Goal: Find specific page/section: Find specific page/section

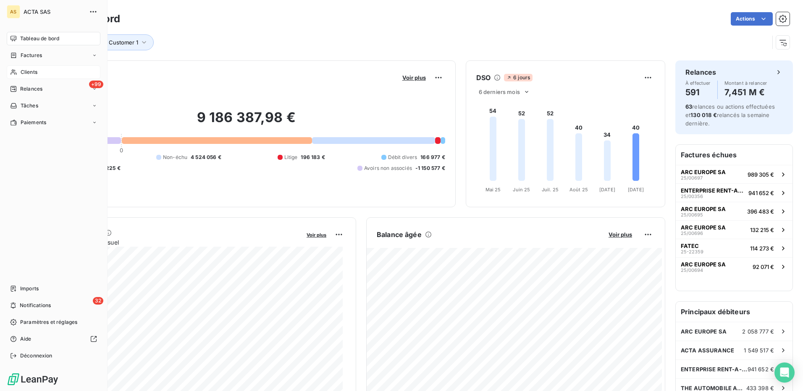
click at [33, 72] on span "Clients" at bounding box center [29, 72] width 17 height 8
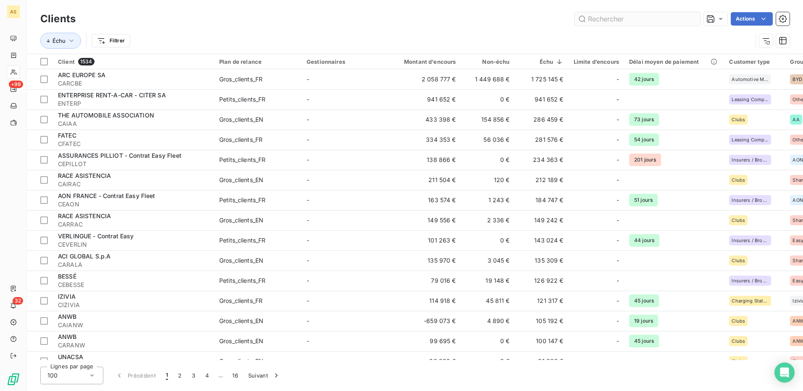
click at [600, 19] on input "text" at bounding box center [637, 18] width 126 height 13
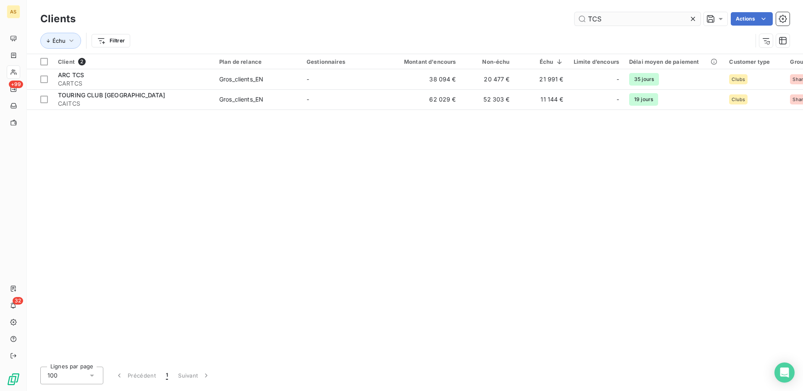
drag, startPoint x: 602, startPoint y: 21, endPoint x: 589, endPoint y: 20, distance: 13.5
click at [589, 20] on input "TCS" at bounding box center [637, 18] width 126 height 13
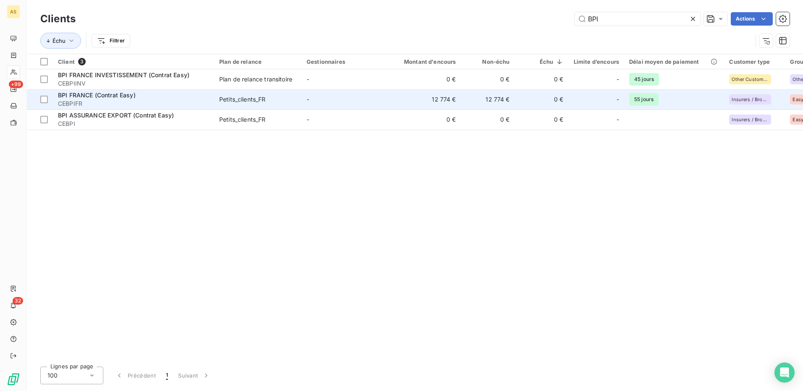
type input "BPI"
click at [157, 97] on div "BPI FRANCE (Contrat Easy)" at bounding box center [133, 95] width 151 height 8
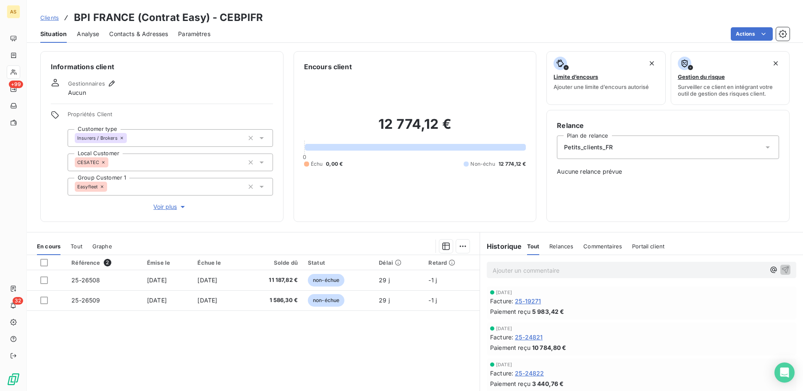
click at [262, 15] on div "Clients BPI FRANCE (Contrat Easy) - CEBPIFR" at bounding box center [415, 17] width 776 height 15
drag, startPoint x: 260, startPoint y: 16, endPoint x: 220, endPoint y: 16, distance: 39.9
click at [220, 16] on div "Clients BPI FRANCE (Contrat Easy) - CEBPIFR" at bounding box center [415, 17] width 776 height 15
copy h3 "CEBPIFR"
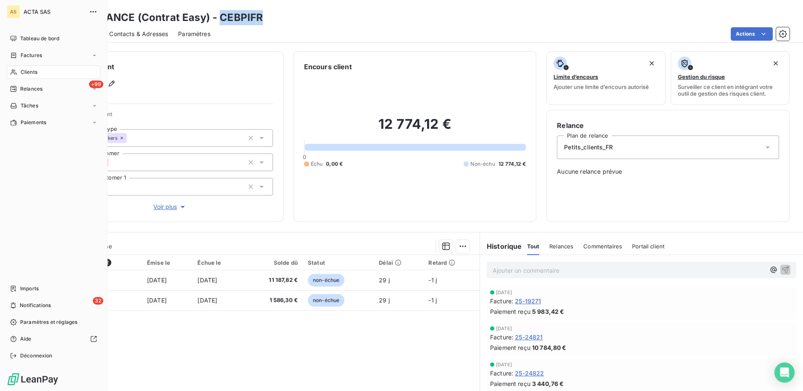
click at [27, 73] on span "Clients" at bounding box center [29, 72] width 17 height 8
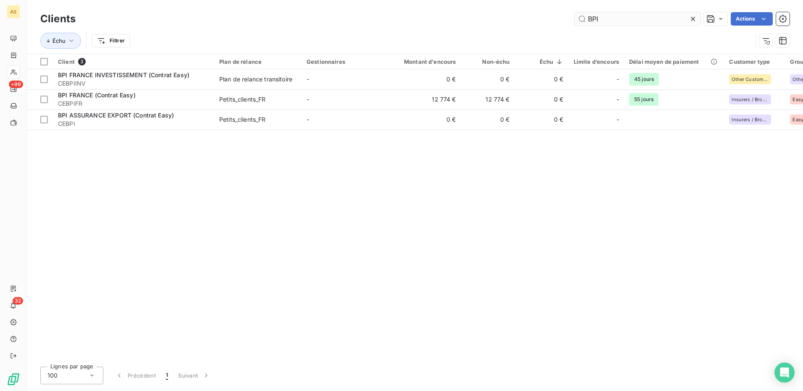
drag, startPoint x: 606, startPoint y: 22, endPoint x: 586, endPoint y: 18, distance: 20.5
click at [586, 18] on input "BPI" at bounding box center [637, 18] width 126 height 13
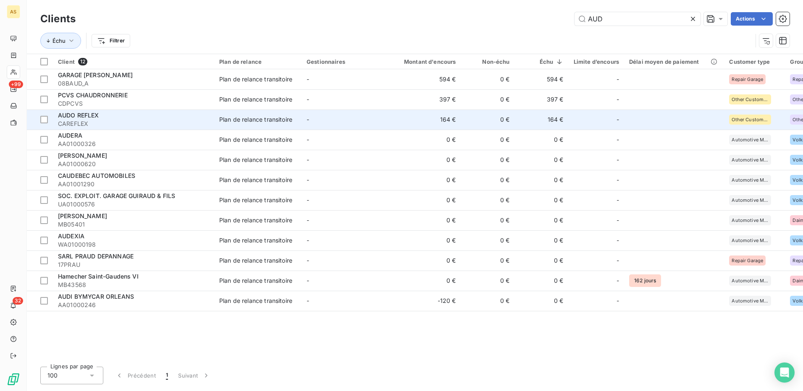
type input "AUD"
click at [275, 121] on div "Plan de relance transitoire" at bounding box center [255, 119] width 73 height 8
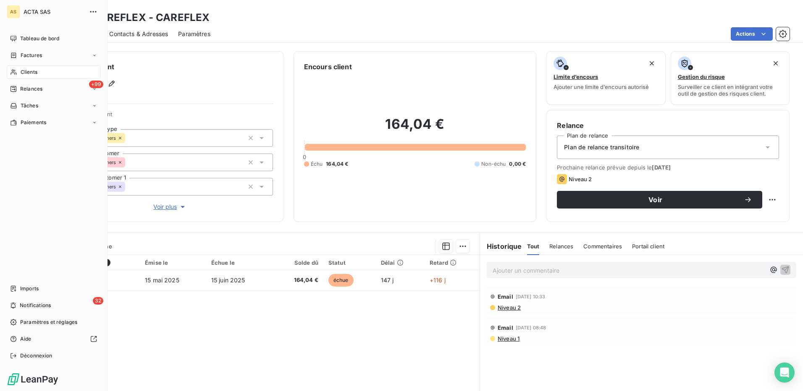
click at [24, 71] on span "Clients" at bounding box center [29, 72] width 17 height 8
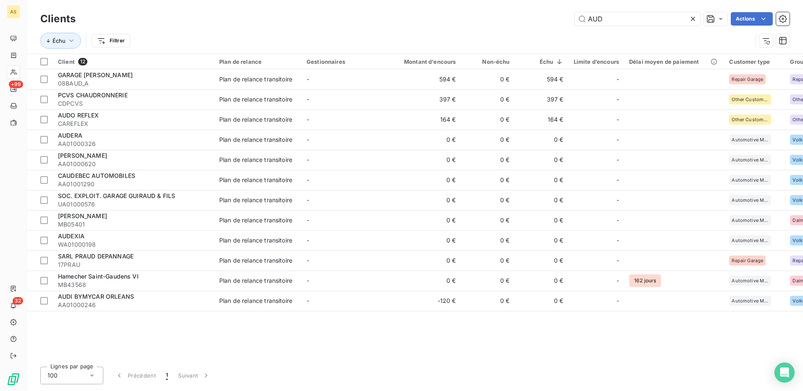
drag, startPoint x: 608, startPoint y: 20, endPoint x: 553, endPoint y: 16, distance: 55.1
click at [559, 18] on div "AUD Actions" at bounding box center [438, 18] width 704 height 13
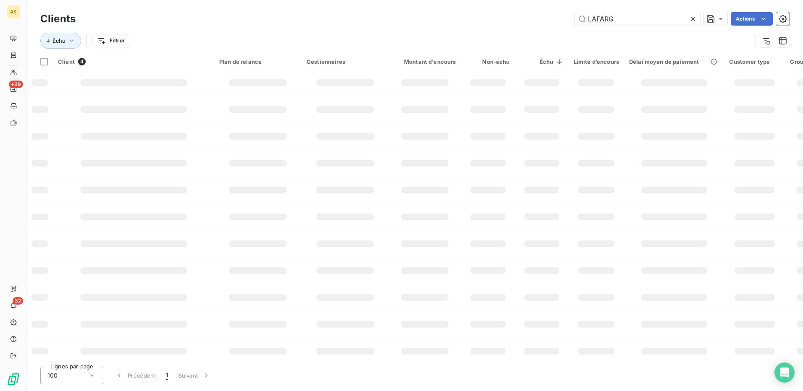
type input "LAFARG"
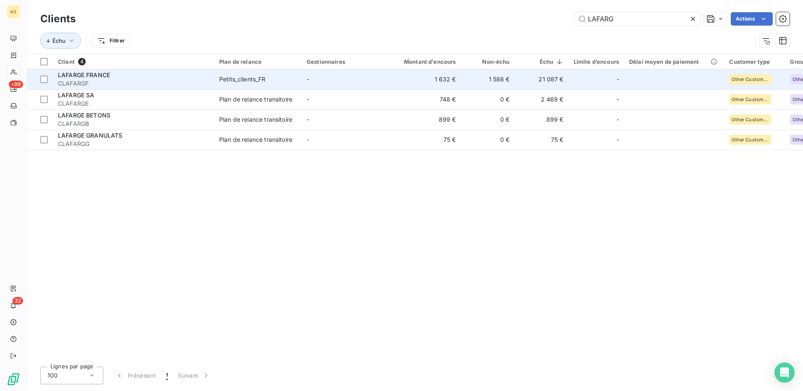
click at [233, 80] on div "Petits_clients_FR" at bounding box center [242, 79] width 47 height 8
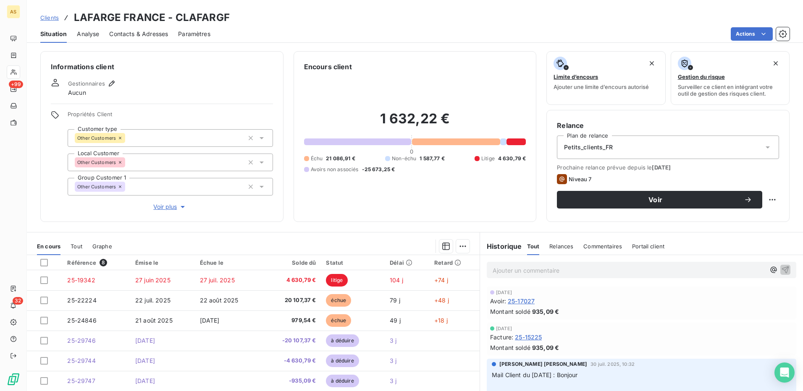
click at [234, 14] on div "Clients LAFARGE FRANCE - CLAFARGF" at bounding box center [415, 17] width 776 height 15
drag, startPoint x: 227, startPoint y: 13, endPoint x: 176, endPoint y: 10, distance: 51.4
click at [176, 10] on div "Clients LAFARGE FRANCE - CLAFARGF Situation Analyse Contacts & Adresses Paramèt…" at bounding box center [415, 21] width 776 height 43
copy h3 "CLAFARGF"
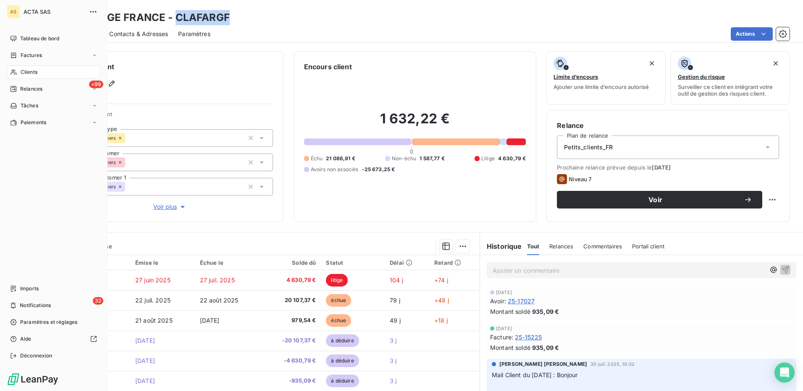
click at [29, 69] on span "Clients" at bounding box center [29, 72] width 17 height 8
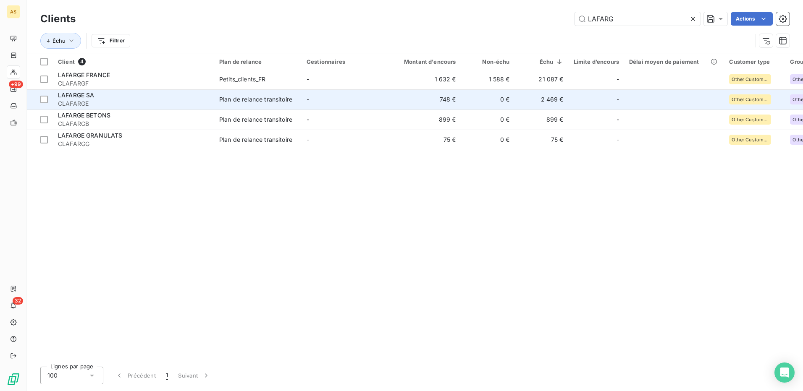
click at [258, 100] on div "Plan de relance transitoire" at bounding box center [255, 99] width 73 height 8
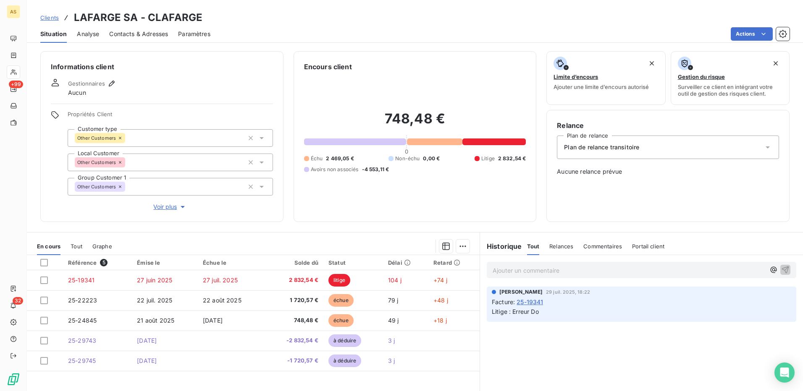
click at [221, 18] on div "Clients LAFARGE SA - CLAFARGE" at bounding box center [415, 17] width 776 height 15
click at [200, 16] on h3 "LAFARGE SA - CLAFARGE" at bounding box center [138, 17] width 129 height 15
click at [200, 14] on div "Clients LAFARGE SA - CLAFARGE" at bounding box center [415, 17] width 776 height 15
drag, startPoint x: 147, startPoint y: 14, endPoint x: 204, endPoint y: 16, distance: 56.7
click at [204, 16] on div "Clients LAFARGE SA - CLAFARGE" at bounding box center [415, 17] width 776 height 15
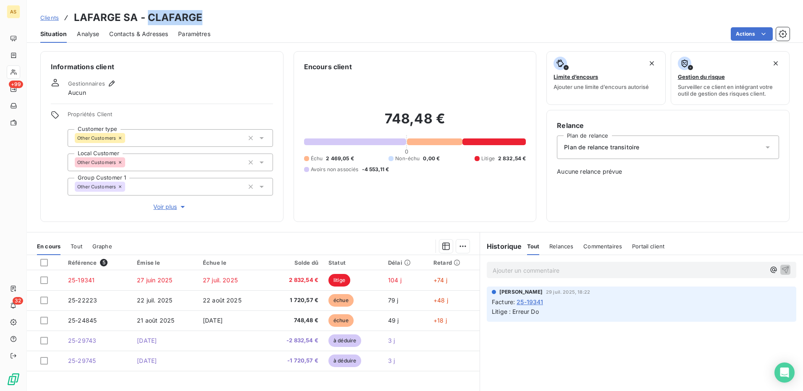
copy h3 "CLAFARGE"
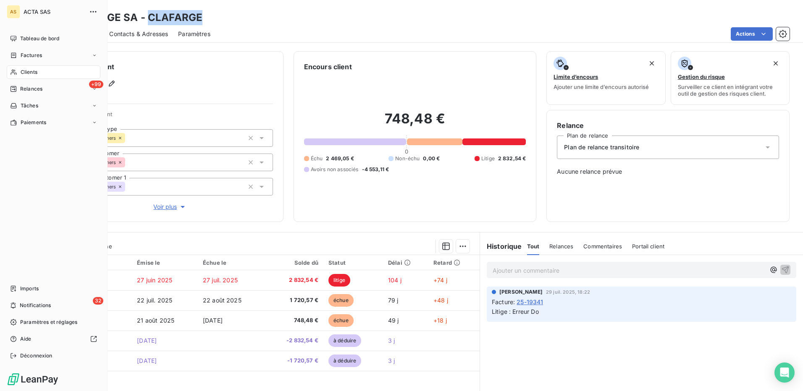
click at [29, 70] on span "Clients" at bounding box center [29, 72] width 17 height 8
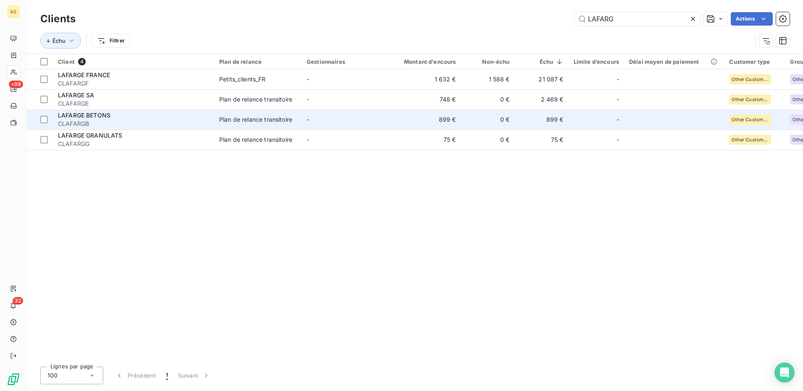
click at [249, 116] on div "Plan de relance transitoire" at bounding box center [255, 119] width 73 height 8
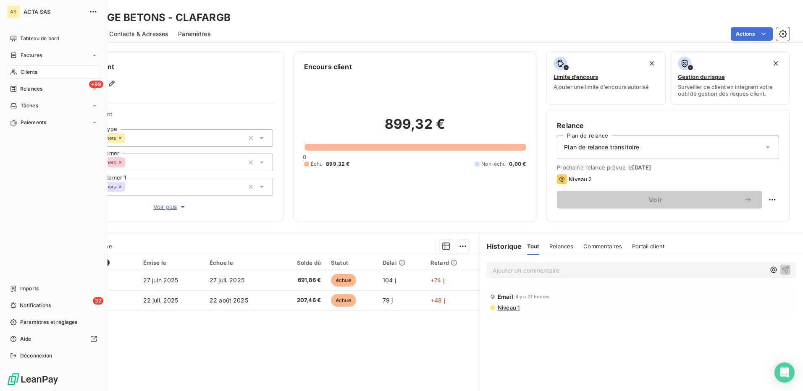
click at [29, 71] on span "Clients" at bounding box center [29, 72] width 17 height 8
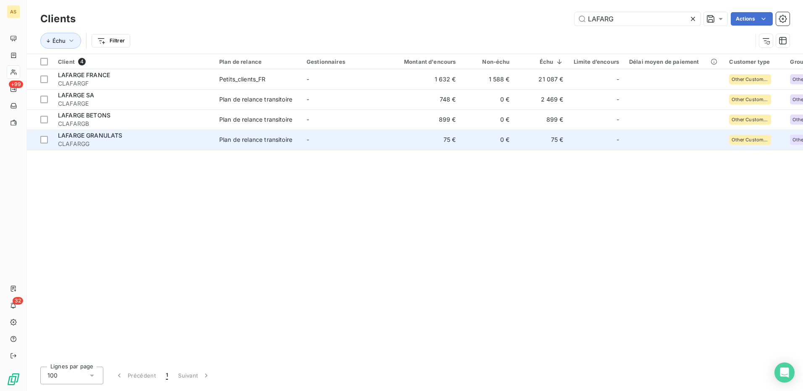
click at [258, 140] on div "Plan de relance transitoire" at bounding box center [255, 140] width 73 height 8
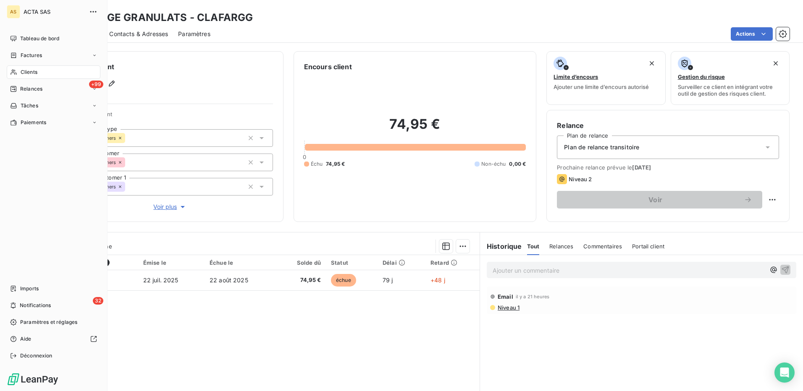
click at [29, 75] on span "Clients" at bounding box center [29, 72] width 17 height 8
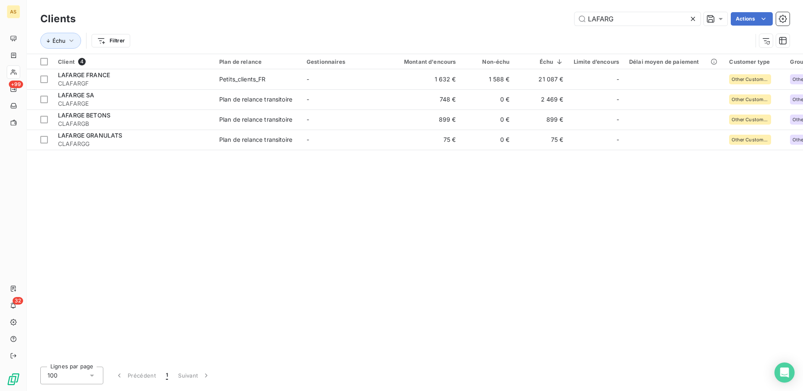
drag, startPoint x: 618, startPoint y: 21, endPoint x: 567, endPoint y: 21, distance: 50.4
click at [570, 21] on div "LAFARG Actions" at bounding box center [438, 18] width 704 height 13
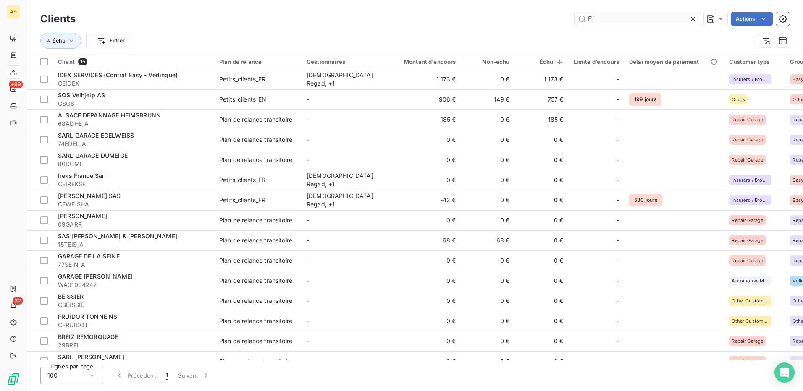
drag, startPoint x: 601, startPoint y: 19, endPoint x: 592, endPoint y: 18, distance: 9.3
click at [592, 18] on input "EI" at bounding box center [637, 18] width 126 height 13
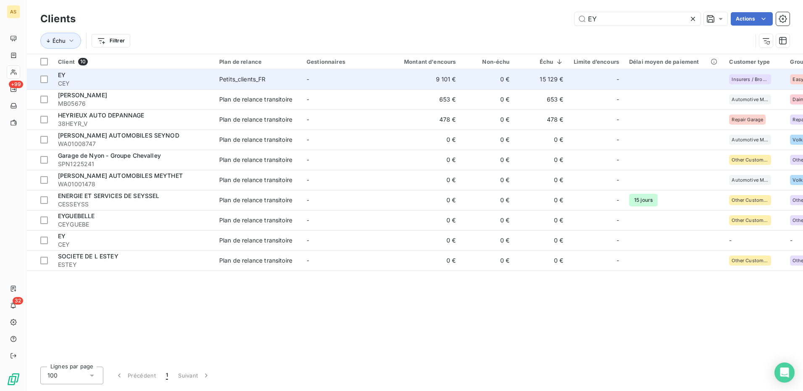
type input "EY"
click at [296, 83] on span "Petits_clients_FR" at bounding box center [257, 79] width 77 height 8
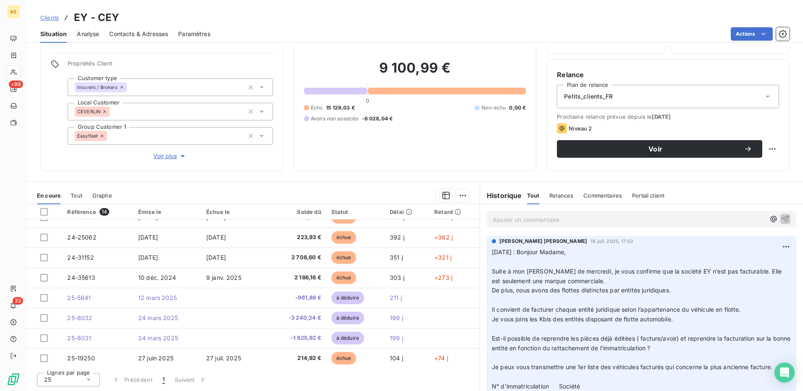
scroll to position [136, 0]
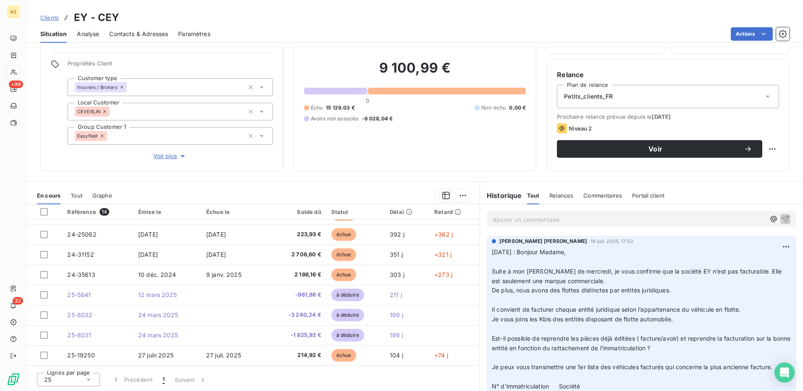
click at [126, 17] on div "Clients EY - CEY" at bounding box center [415, 17] width 776 height 15
drag, startPoint x: 99, startPoint y: 13, endPoint x: 115, endPoint y: 15, distance: 16.4
click at [115, 15] on h3 "EY - CEY" at bounding box center [96, 17] width 45 height 15
copy h3 "CEY"
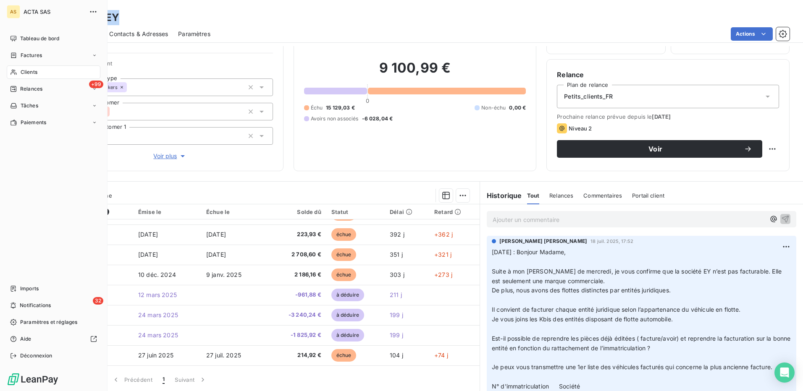
click at [32, 71] on span "Clients" at bounding box center [29, 72] width 17 height 8
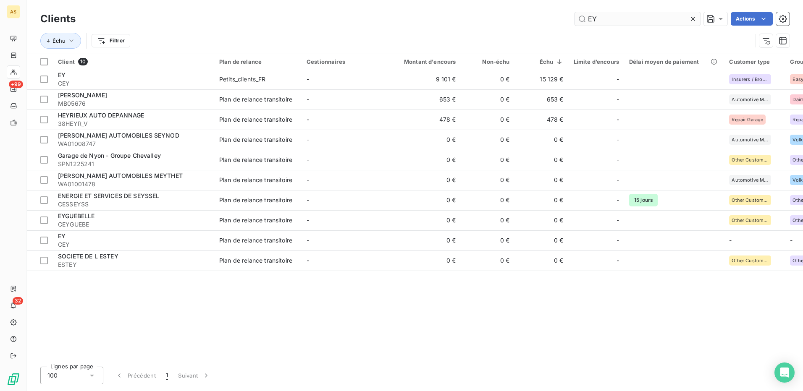
drag, startPoint x: 607, startPoint y: 18, endPoint x: 582, endPoint y: 16, distance: 25.3
click at [582, 16] on input "EY" at bounding box center [637, 18] width 126 height 13
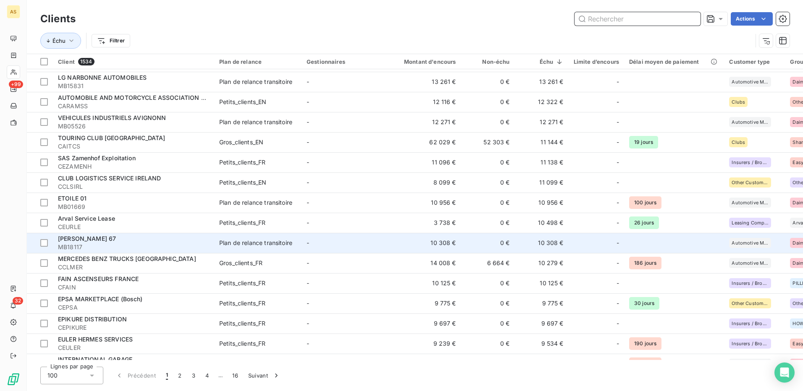
scroll to position [924, 0]
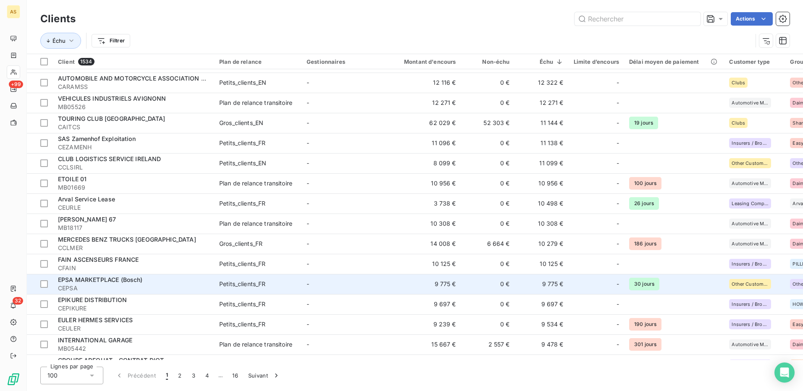
click at [149, 287] on span "CEPSA" at bounding box center [133, 288] width 151 height 8
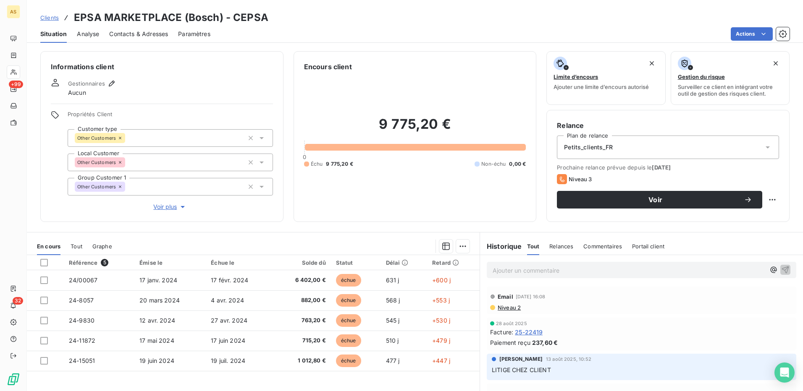
click at [138, 39] on div "Contacts & Adresses" at bounding box center [138, 34] width 59 height 18
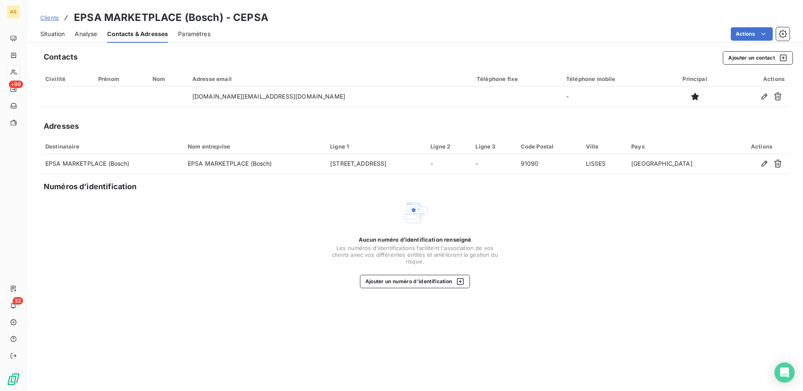
click at [50, 30] on span "Situation" at bounding box center [52, 34] width 24 height 8
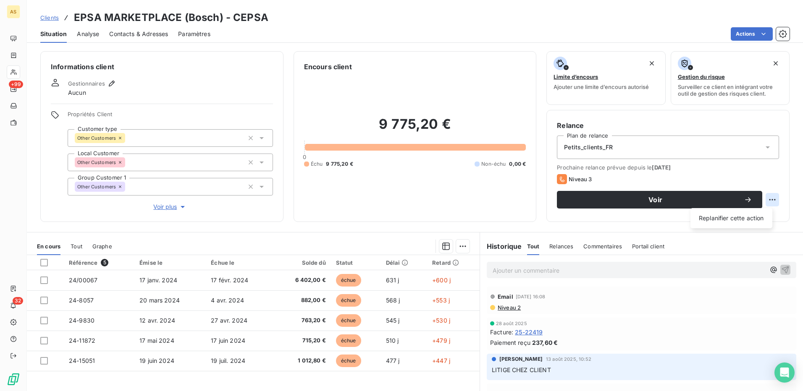
click at [767, 202] on html "AS +99 32 Clients EPSA MARKETPLACE (Bosch) - CEPSA Situation Analyse Contacts &…" at bounding box center [401, 195] width 803 height 391
click at [641, 200] on html "AS +99 32 Clients EPSA MARKETPLACE (Bosch) - CEPSA Situation Analyse Contacts &…" at bounding box center [401, 195] width 803 height 391
click at [641, 199] on span "Voir" at bounding box center [655, 200] width 177 height 7
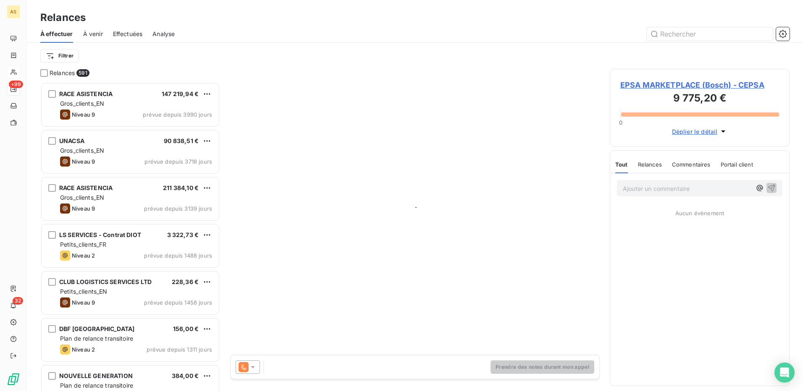
scroll to position [303, 173]
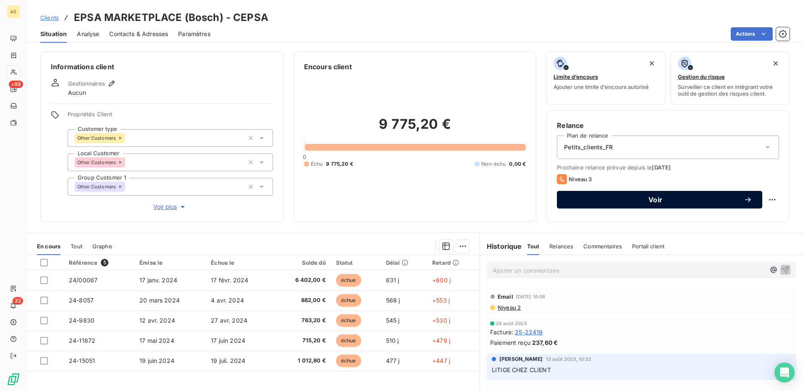
click at [655, 199] on span "Voir" at bounding box center [655, 200] width 177 height 7
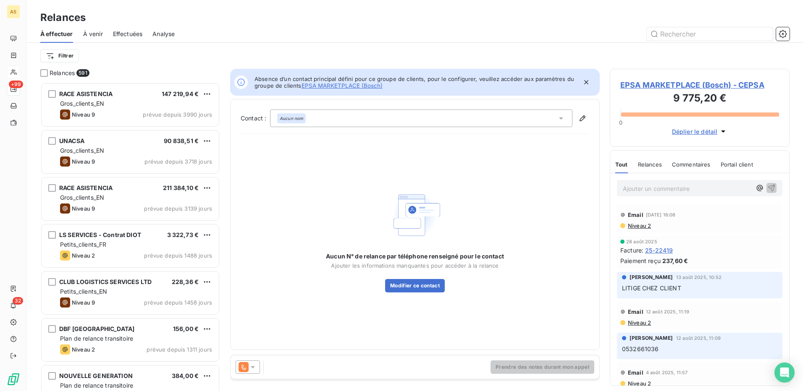
scroll to position [303, 173]
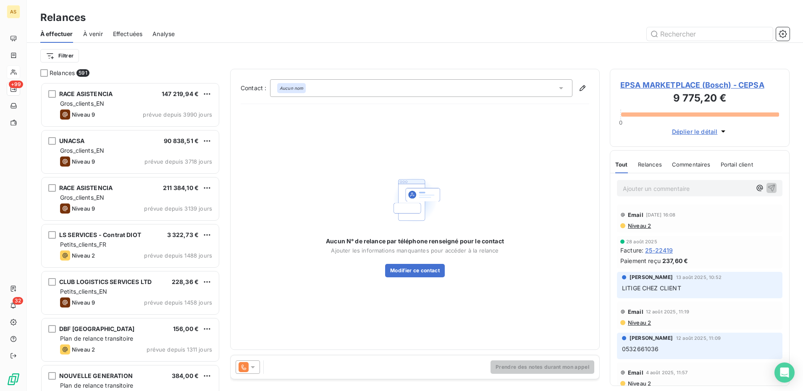
click at [251, 367] on icon at bounding box center [253, 367] width 8 height 8
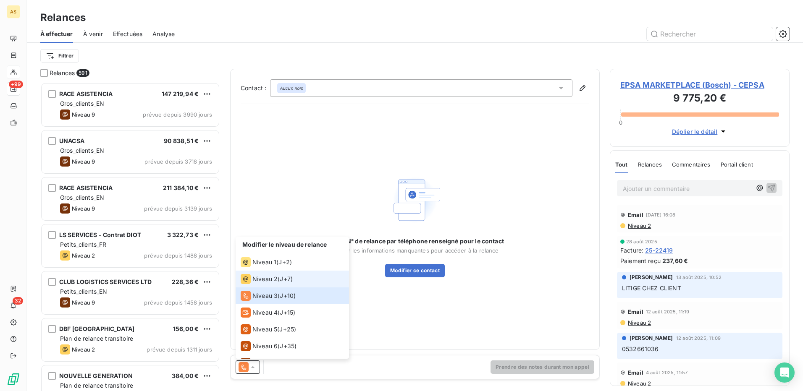
click at [268, 278] on span "Niveau 2" at bounding box center [264, 279] width 25 height 8
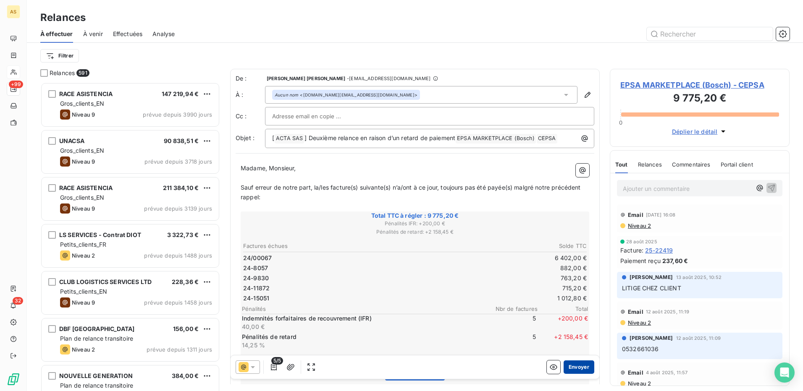
click at [580, 369] on button "Envoyer" at bounding box center [579, 367] width 31 height 13
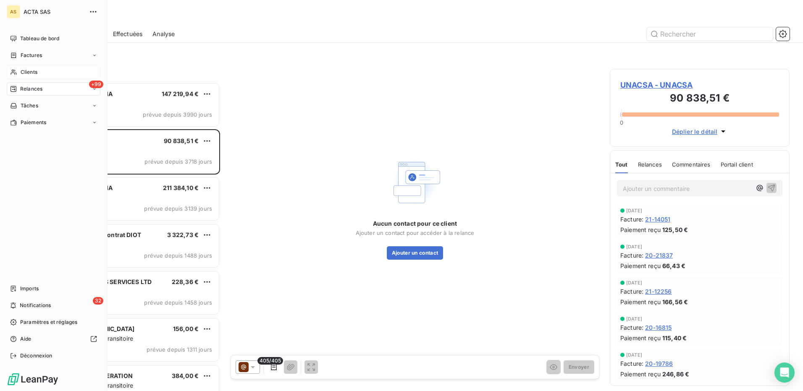
click at [23, 69] on span "Clients" at bounding box center [29, 72] width 17 height 8
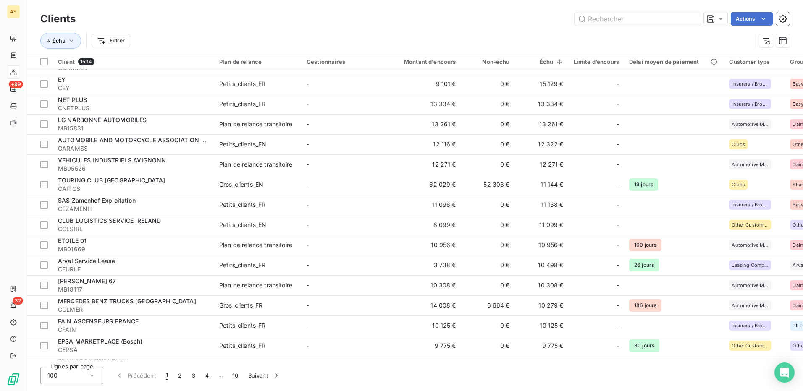
scroll to position [882, 0]
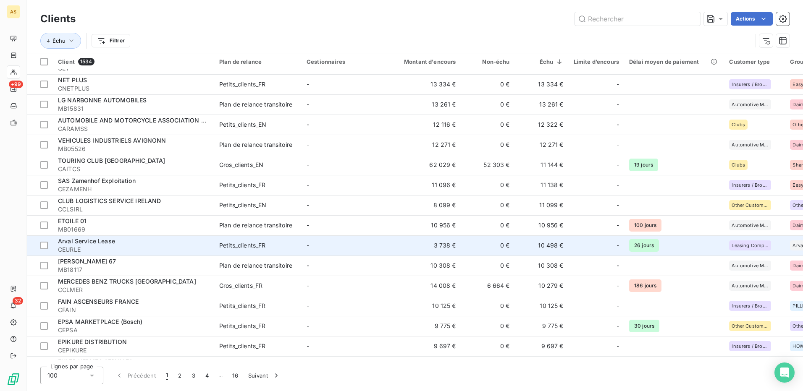
click at [254, 239] on td "Petits_clients_FR" at bounding box center [257, 246] width 87 height 20
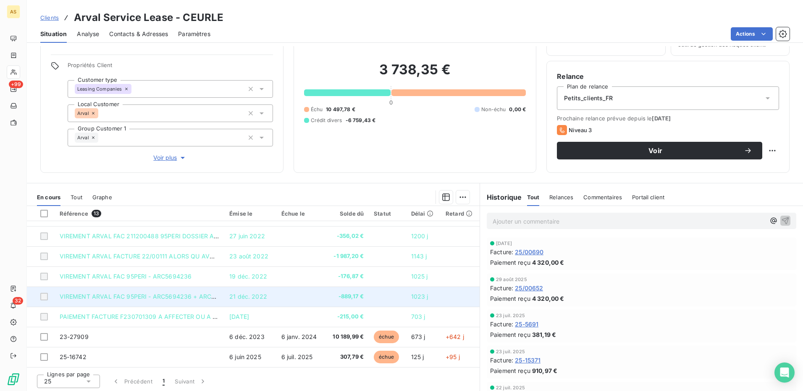
scroll to position [51, 0]
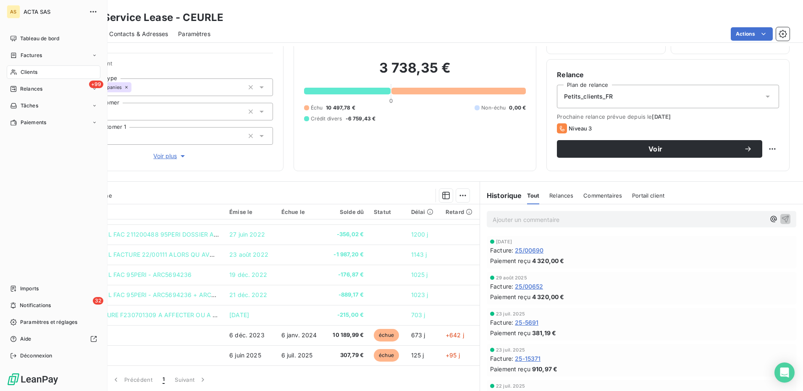
click at [26, 71] on span "Clients" at bounding box center [29, 72] width 17 height 8
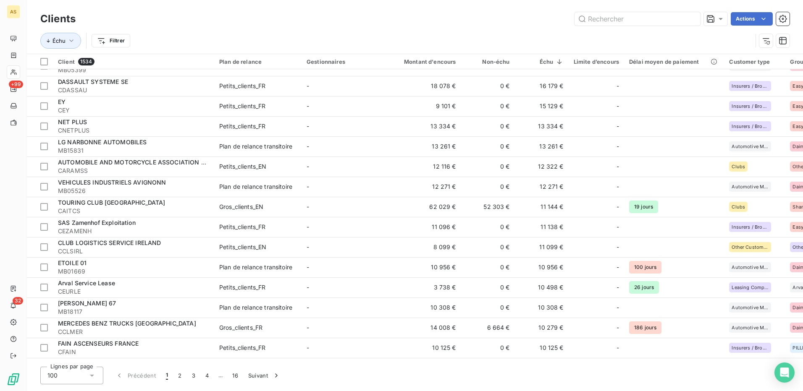
scroll to position [882, 0]
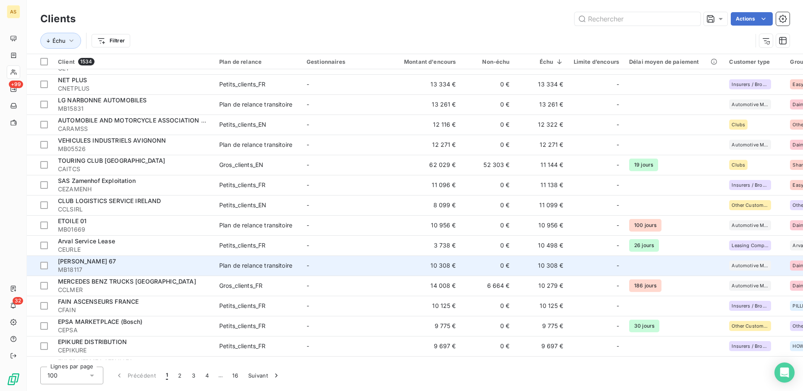
click at [256, 264] on div "Plan de relance transitoire" at bounding box center [255, 266] width 73 height 8
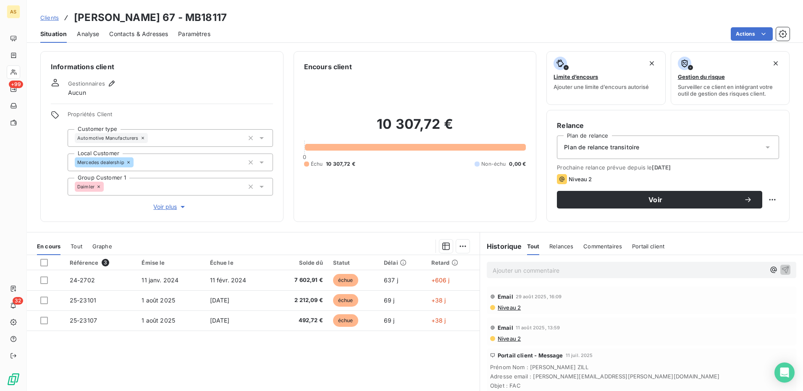
click at [134, 33] on span "Contacts & Adresses" at bounding box center [138, 34] width 59 height 8
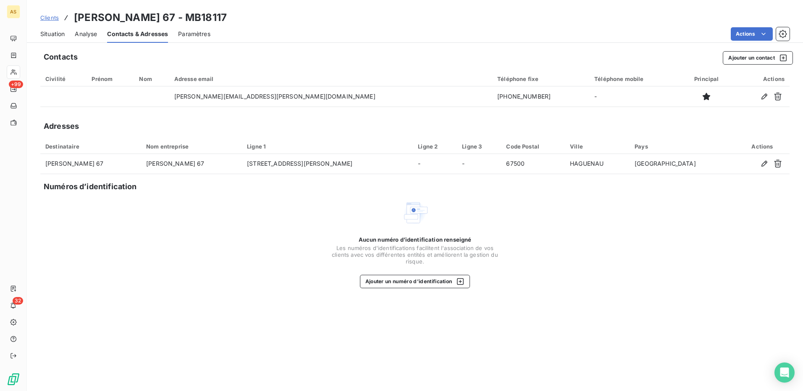
click at [50, 33] on span "Situation" at bounding box center [52, 34] width 24 height 8
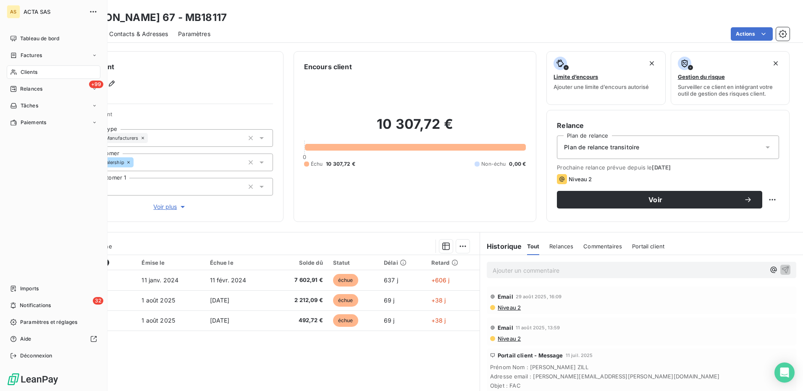
click at [30, 72] on span "Clients" at bounding box center [29, 72] width 17 height 8
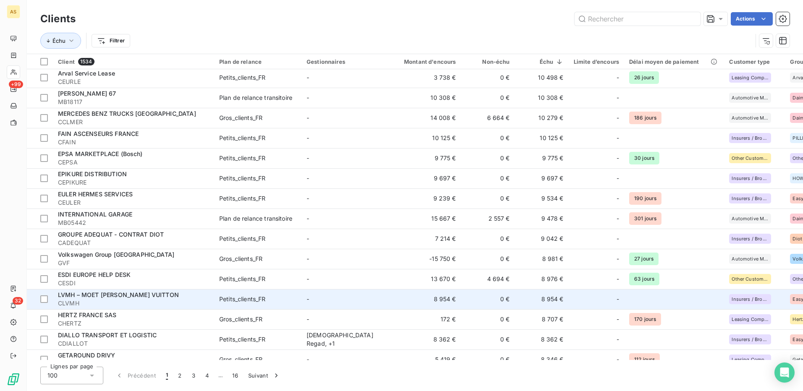
scroll to position [1092, 0]
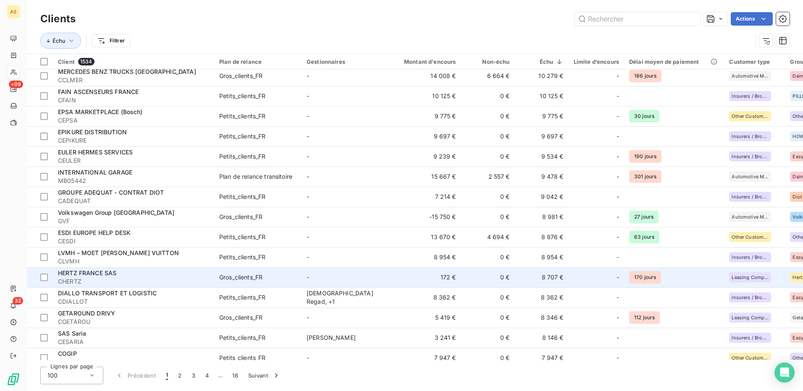
click at [250, 277] on div "Gros_clients_FR" at bounding box center [240, 277] width 43 height 8
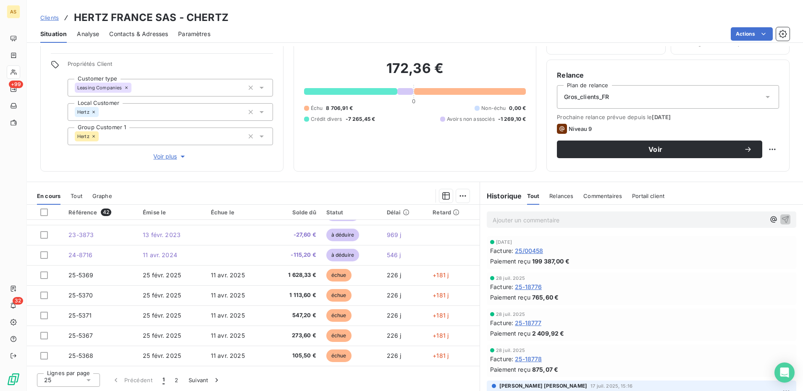
scroll to position [51, 0]
click at [176, 380] on button "2" at bounding box center [176, 380] width 13 height 18
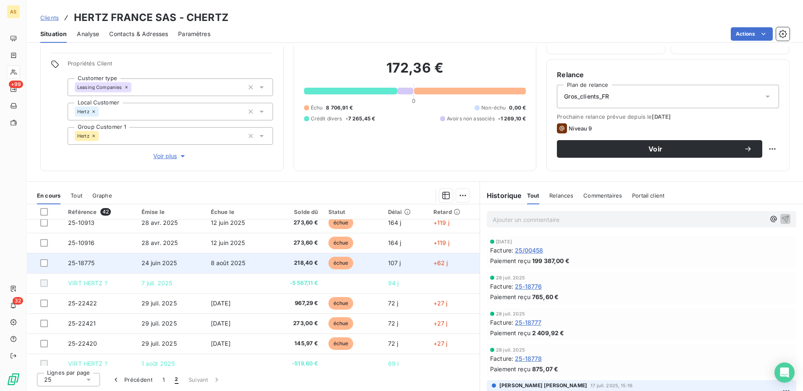
scroll to position [197, 0]
